Goal: Navigation & Orientation: Find specific page/section

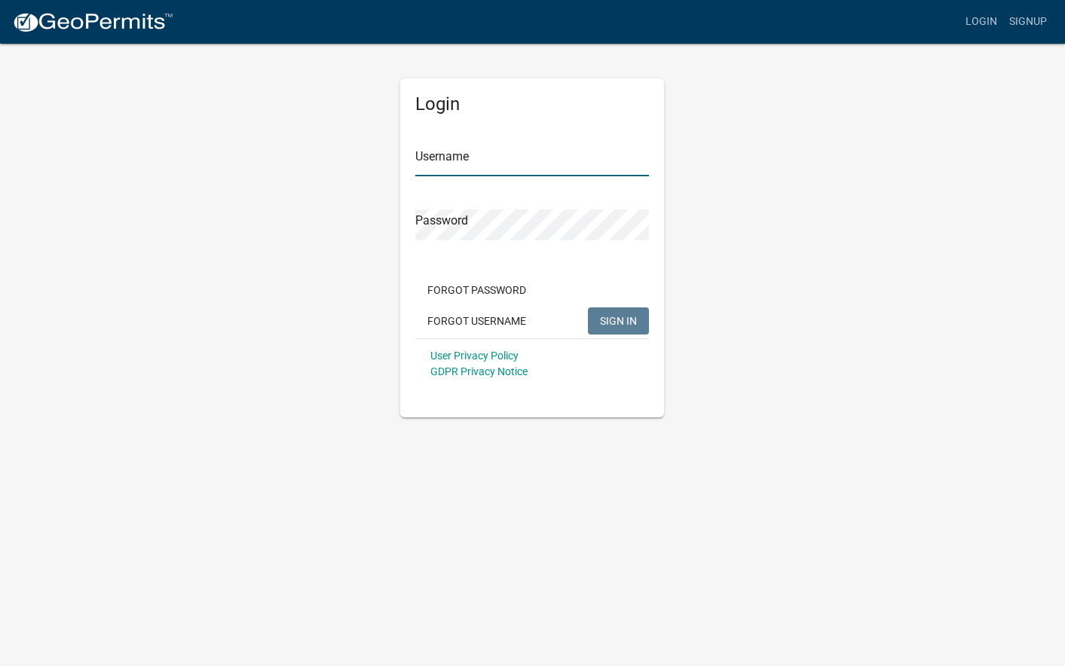
type input "[EMAIL_ADDRESS][DOMAIN_NAME]"
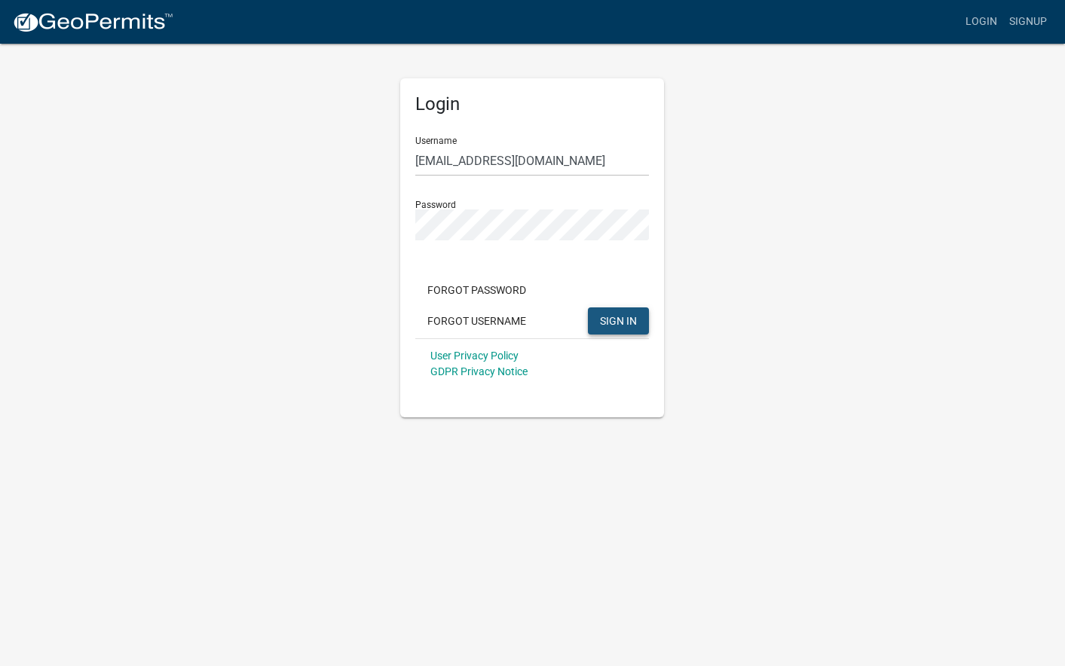
click at [619, 315] on span "SIGN IN" at bounding box center [618, 320] width 37 height 12
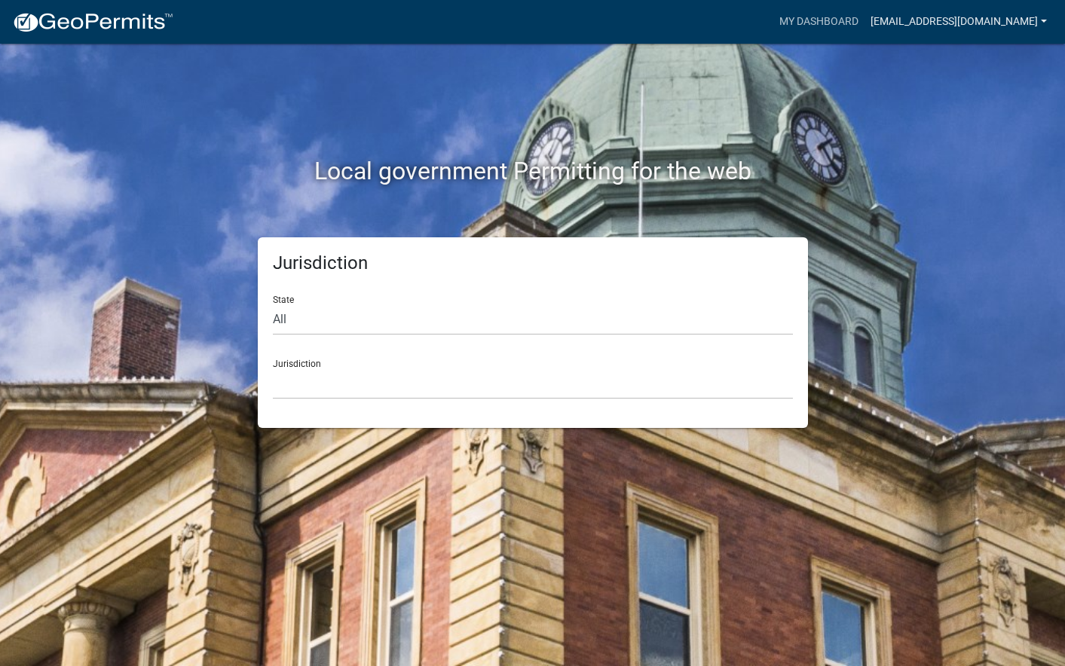
click at [1017, 32] on link "[EMAIL_ADDRESS][DOMAIN_NAME]" at bounding box center [959, 22] width 188 height 29
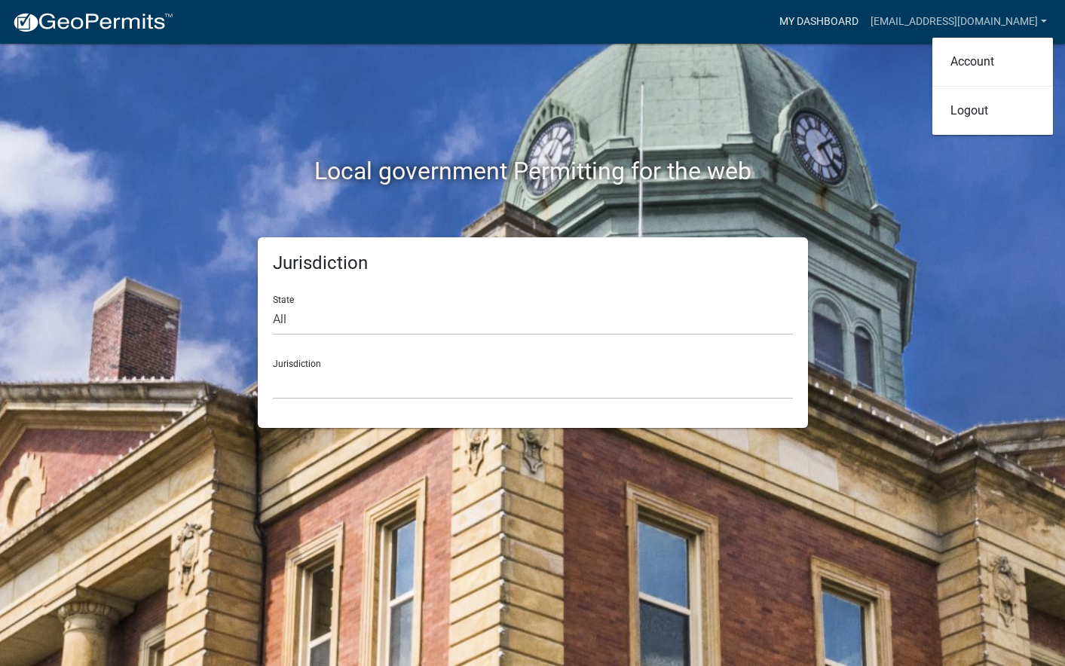
click at [865, 23] on link "My Dashboard" at bounding box center [818, 22] width 91 height 29
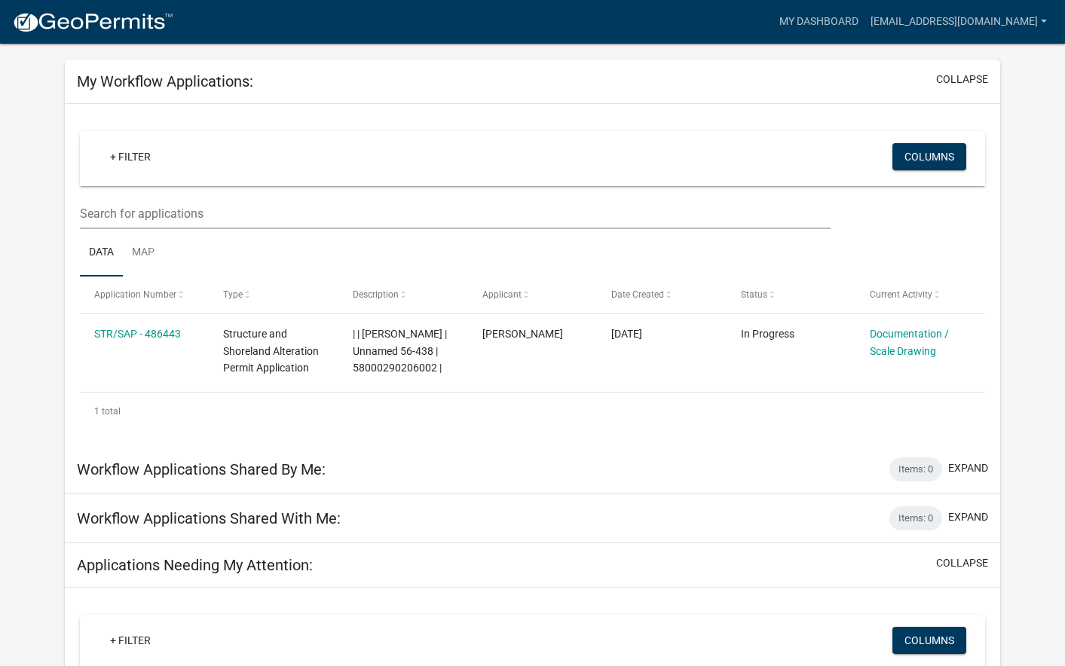
scroll to position [62, 0]
